Goal: Task Accomplishment & Management: Manage account settings

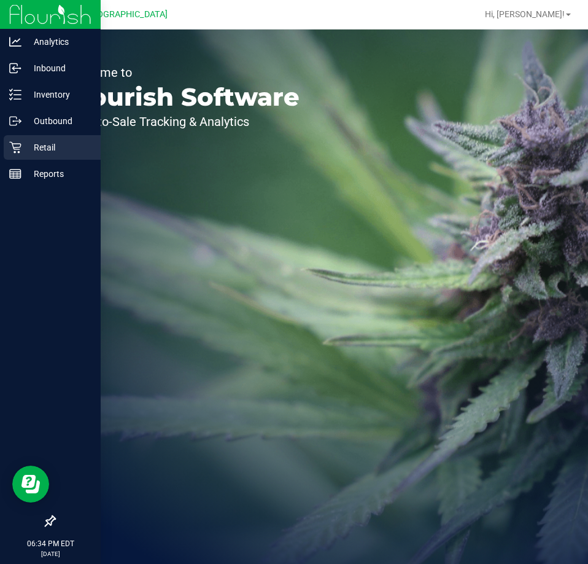
click at [28, 147] on p "Retail" at bounding box center [58, 147] width 74 height 15
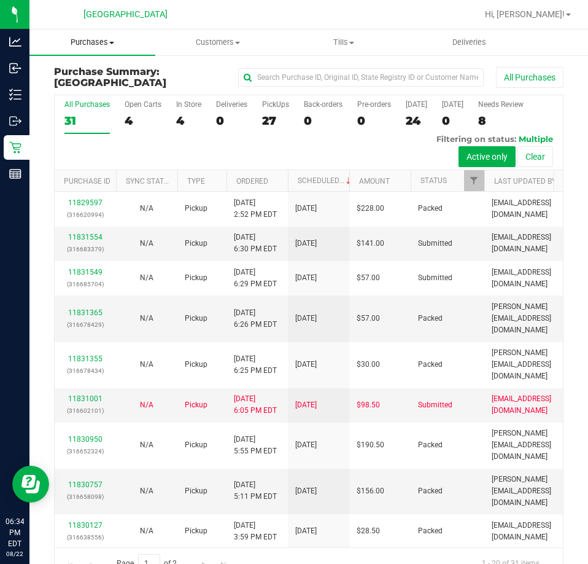
click at [96, 39] on span "Purchases" at bounding box center [92, 42] width 126 height 11
click at [91, 87] on span "Fulfillment" at bounding box center [67, 88] width 76 height 10
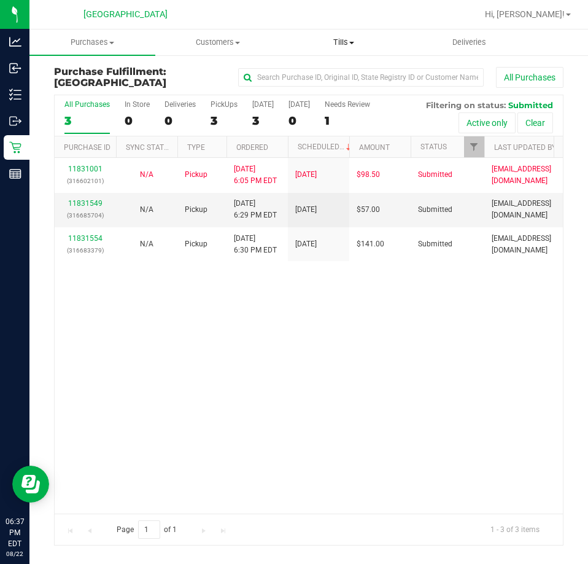
click at [337, 43] on span "Tills" at bounding box center [344, 42] width 125 height 11
click at [331, 71] on span "Manage tills" at bounding box center [322, 74] width 83 height 10
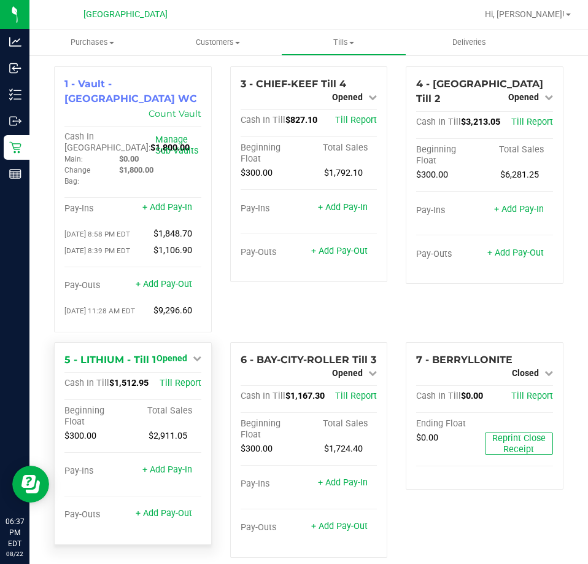
click at [197, 354] on icon at bounding box center [197, 358] width 9 height 9
click at [178, 378] on link "Close Till" at bounding box center [173, 383] width 33 height 10
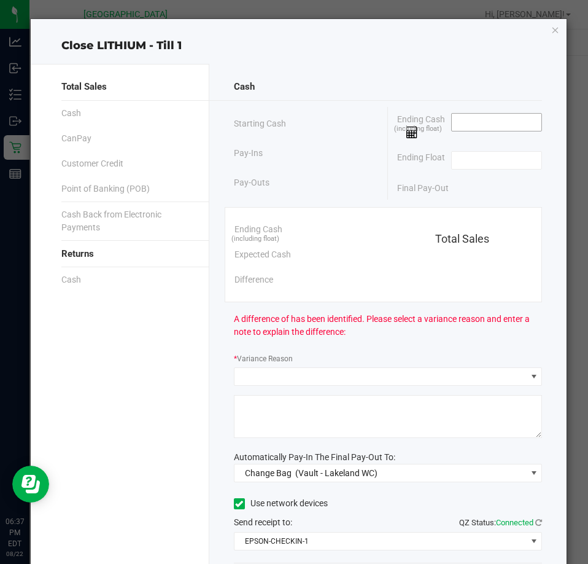
click at [460, 122] on input at bounding box center [497, 122] width 90 height 17
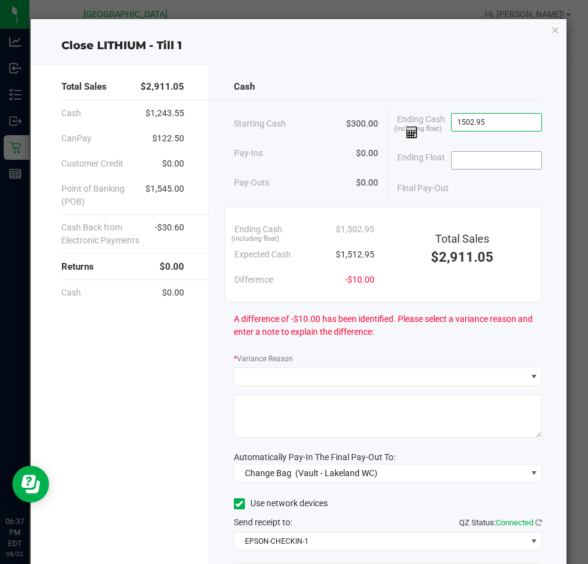
type input "$1,502.95"
click at [475, 157] on input at bounding box center [497, 160] width 90 height 17
type input "$300.00"
click at [470, 196] on div "Final Pay-Out $1,202.95" at bounding box center [469, 188] width 145 height 25
click at [551, 34] on icon "button" at bounding box center [555, 29] width 9 height 15
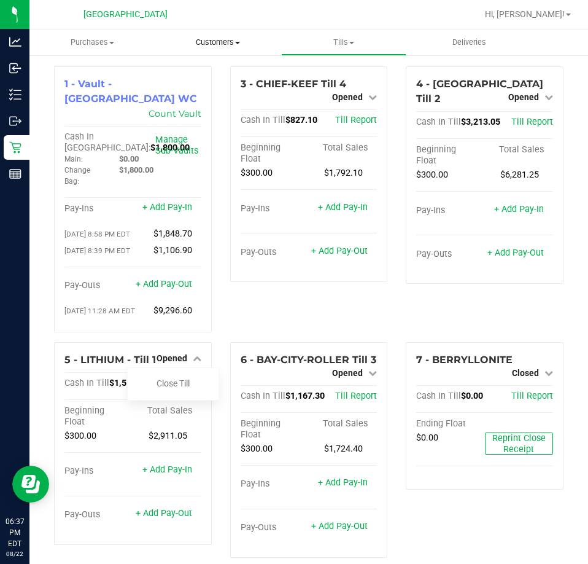
click at [212, 38] on span "Customers" at bounding box center [218, 42] width 125 height 11
click at [206, 69] on span "All customers" at bounding box center [199, 74] width 88 height 10
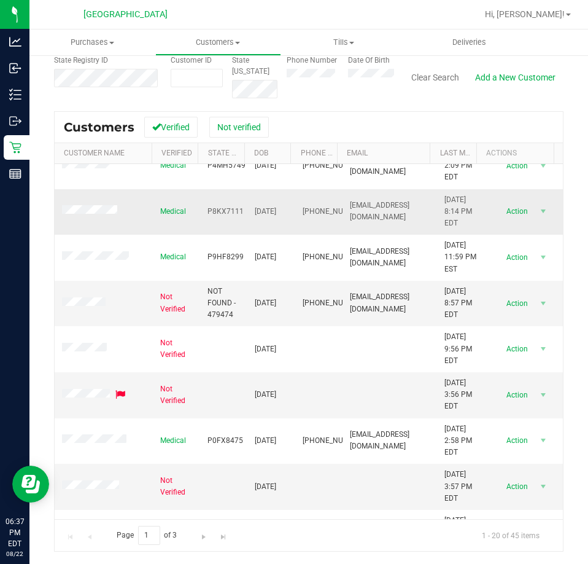
scroll to position [315, 0]
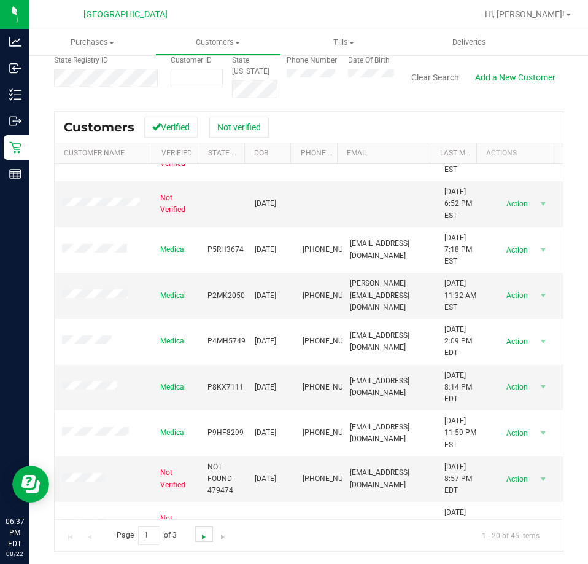
click at [201, 535] on span "Go to the next page" at bounding box center [204, 537] width 10 height 10
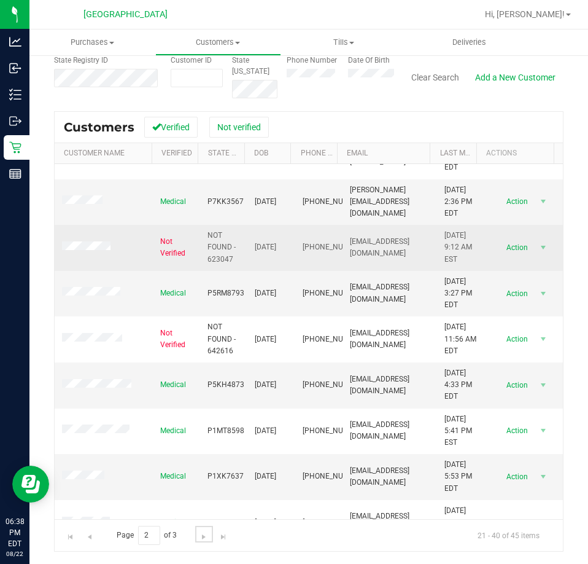
scroll to position [123, 0]
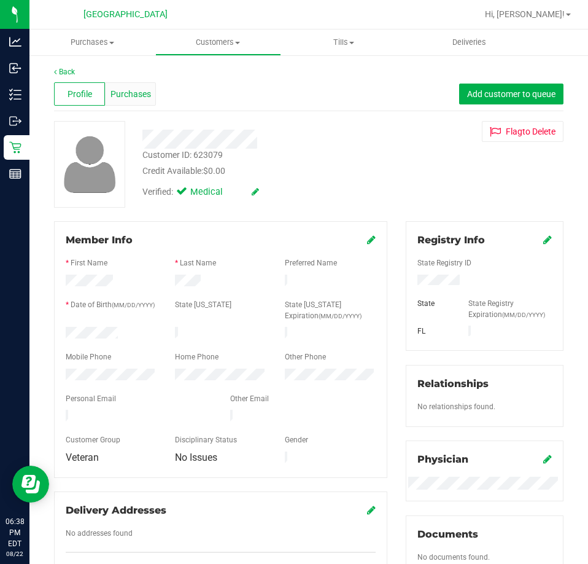
click at [133, 98] on span "Purchases" at bounding box center [131, 94] width 41 height 13
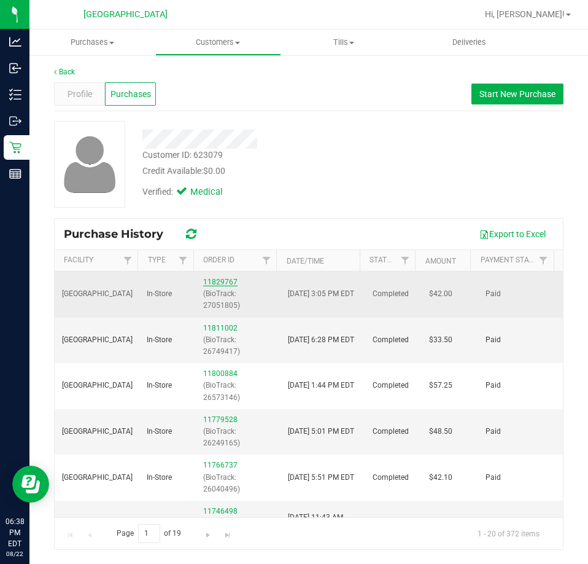
click at [214, 282] on link "11829767" at bounding box center [220, 281] width 34 height 9
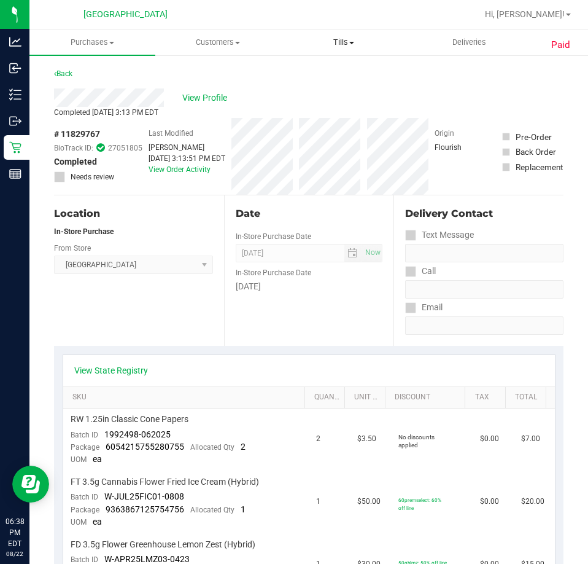
click at [358, 41] on span "Tills" at bounding box center [344, 42] width 125 height 11
click at [347, 71] on span "Manage tills" at bounding box center [322, 74] width 83 height 10
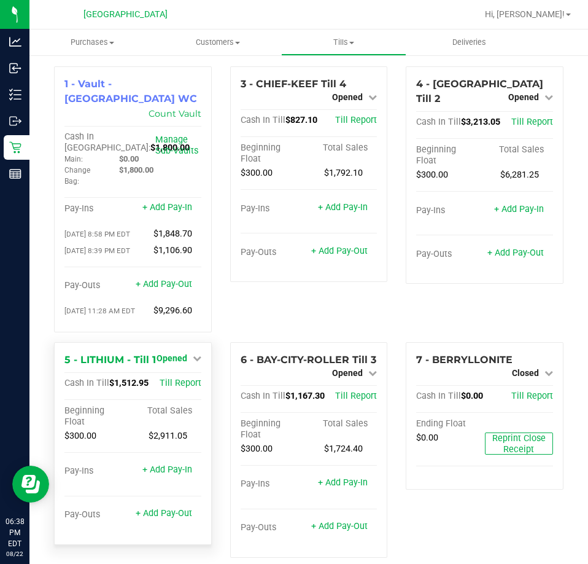
click at [187, 353] on link "Opened" at bounding box center [179, 358] width 45 height 10
click at [182, 378] on link "Close Till" at bounding box center [173, 383] width 33 height 10
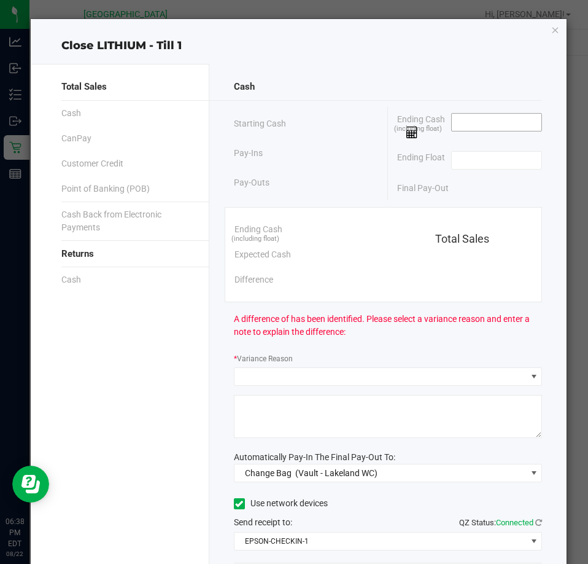
click at [459, 126] on input at bounding box center [497, 122] width 90 height 17
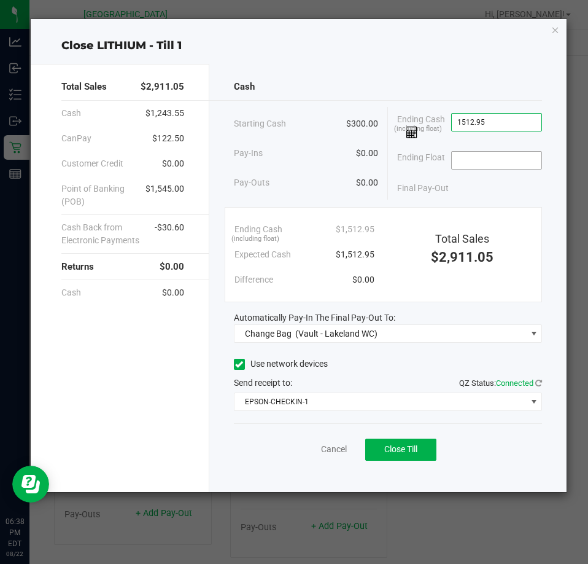
type input "$1,512.95"
click at [456, 163] on input at bounding box center [497, 160] width 90 height 17
type input "$300.00"
click at [444, 179] on div "Final Pay-Out $1,212.95" at bounding box center [469, 188] width 145 height 25
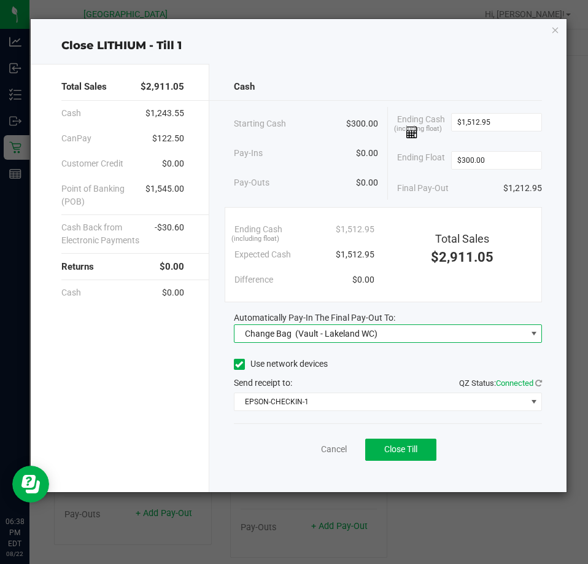
click at [416, 335] on span "Change Bag (Vault - Lakeland WC)" at bounding box center [381, 333] width 292 height 17
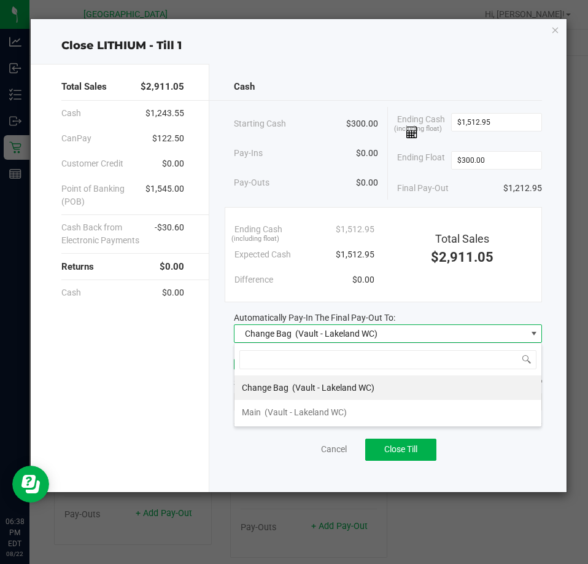
scroll to position [18, 309]
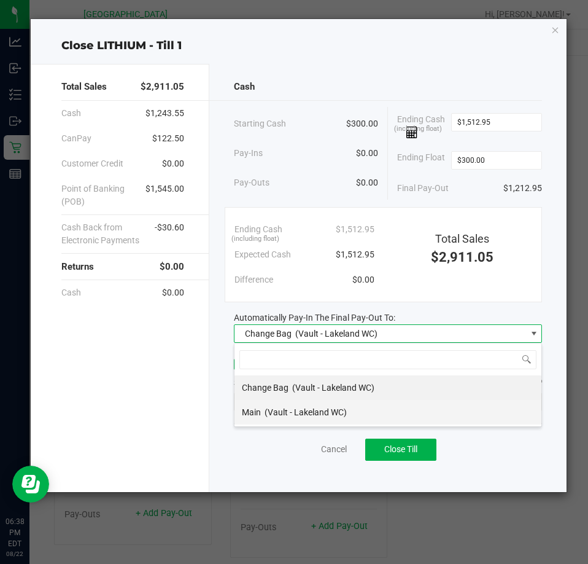
click at [311, 416] on span "(Vault - Lakeland WC)" at bounding box center [306, 412] width 82 height 10
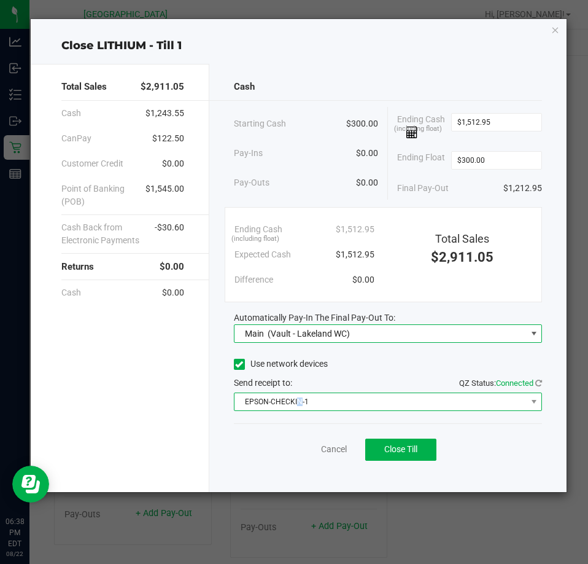
click at [300, 403] on span "EPSON-CHECKIN-1" at bounding box center [381, 401] width 292 height 17
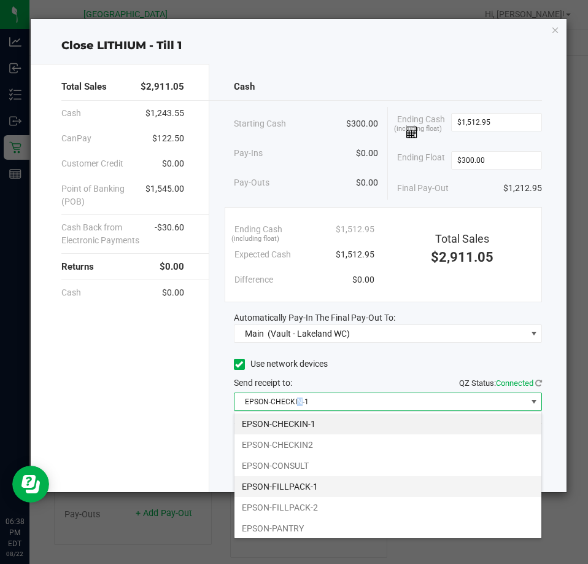
click at [291, 484] on li "EPSON-FILLPACK-1" at bounding box center [388, 486] width 307 height 21
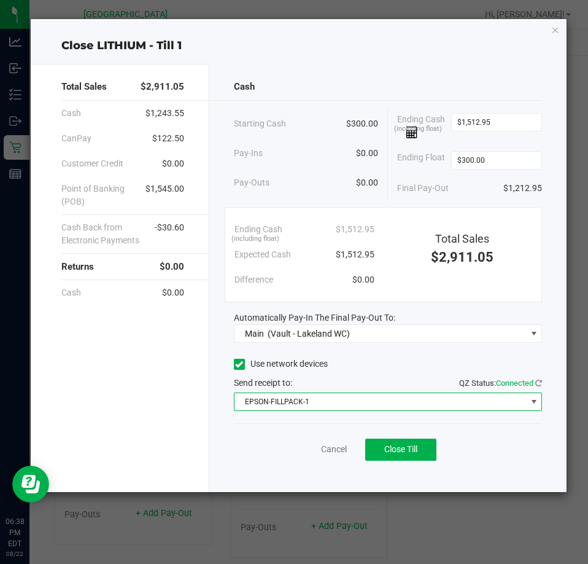
click at [271, 457] on div "Cancel Close Till" at bounding box center [388, 446] width 308 height 47
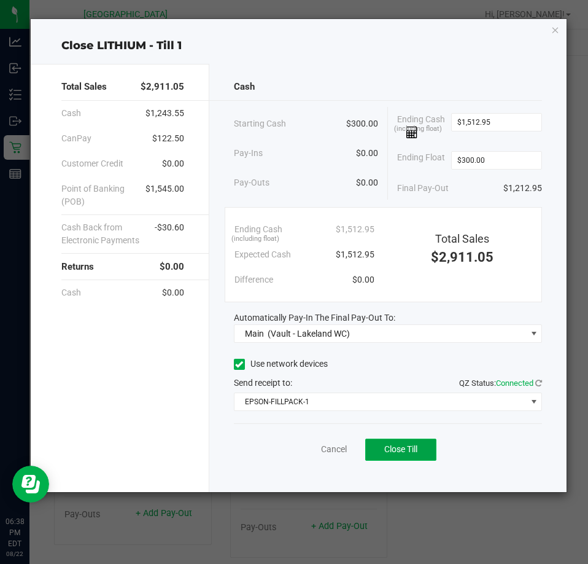
click at [424, 450] on button "Close Till" at bounding box center [400, 449] width 71 height 22
